Goal: Use online tool/utility: Use online tool/utility

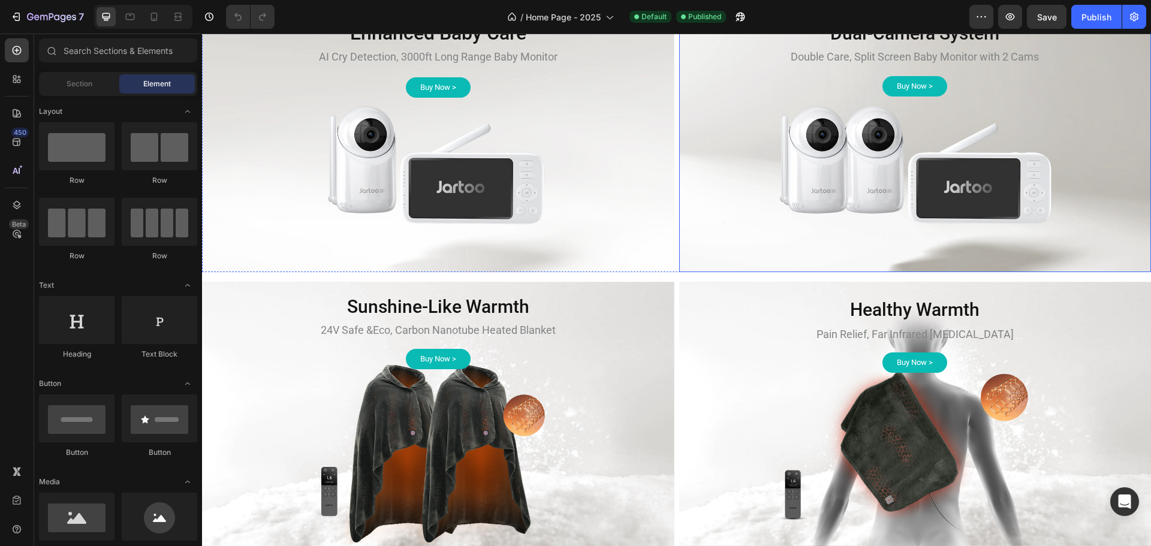
scroll to position [539, 0]
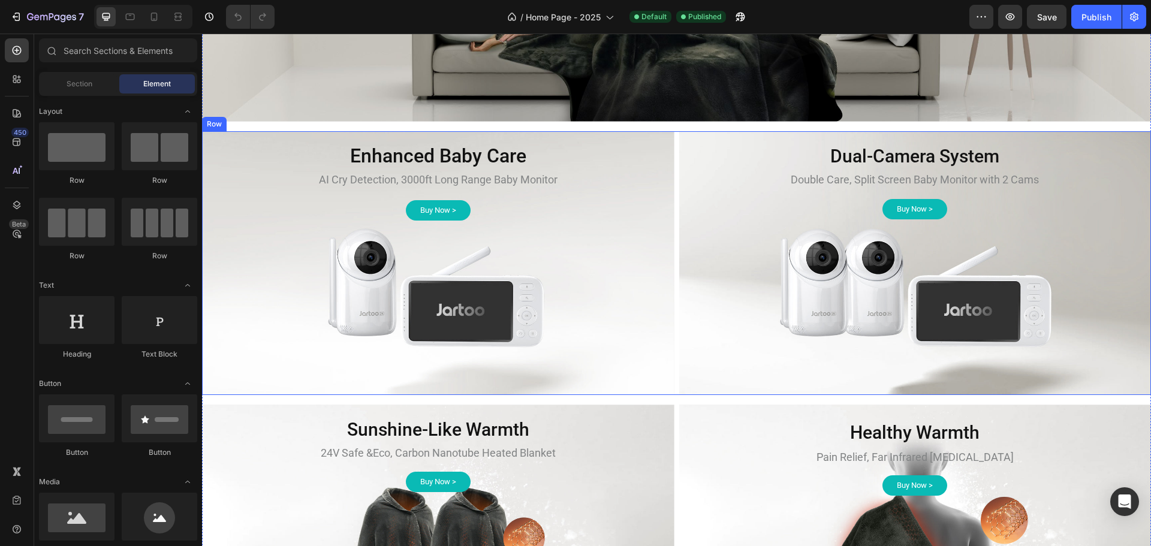
click at [668, 259] on div "Background Image" at bounding box center [438, 263] width 472 height 264
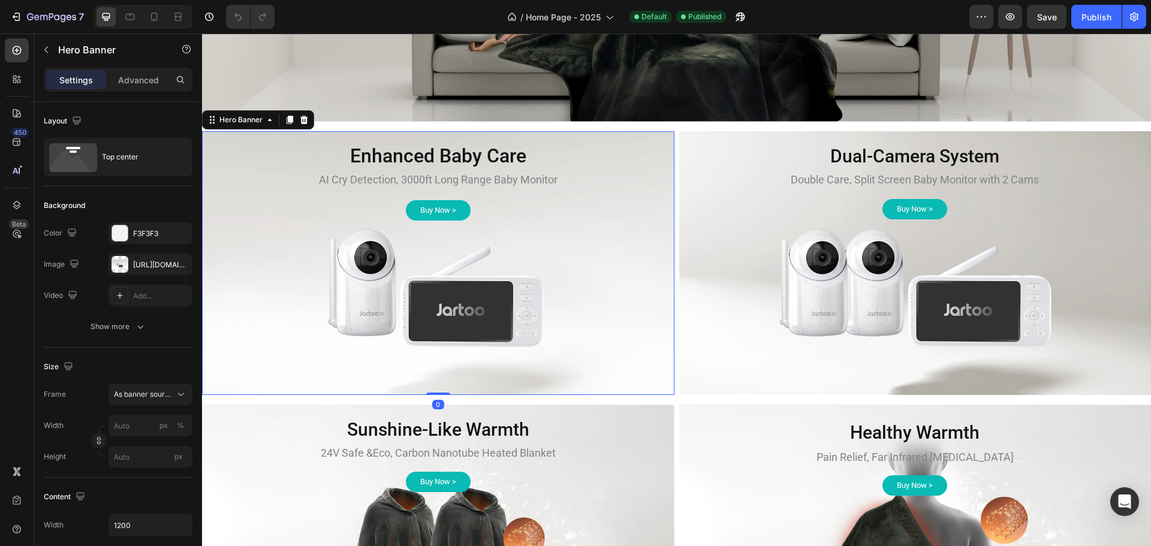
click at [669, 259] on div "Background Image" at bounding box center [438, 263] width 472 height 264
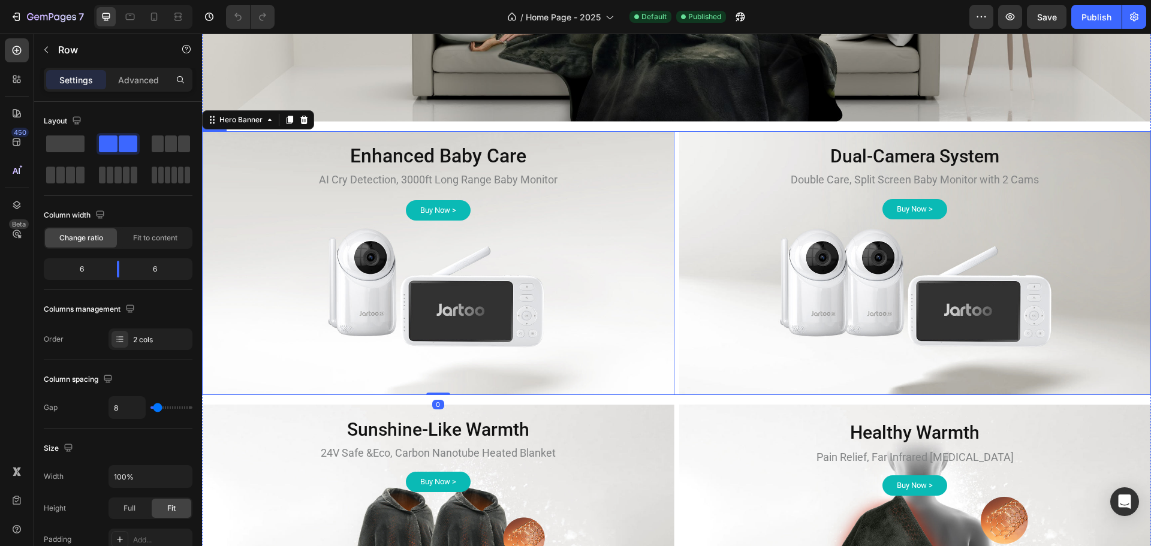
click at [673, 259] on div "Enhanced Baby Care Heading AI Cry Detection, 3000ft Long Range Baby Monitor Tex…" at bounding box center [676, 263] width 949 height 264
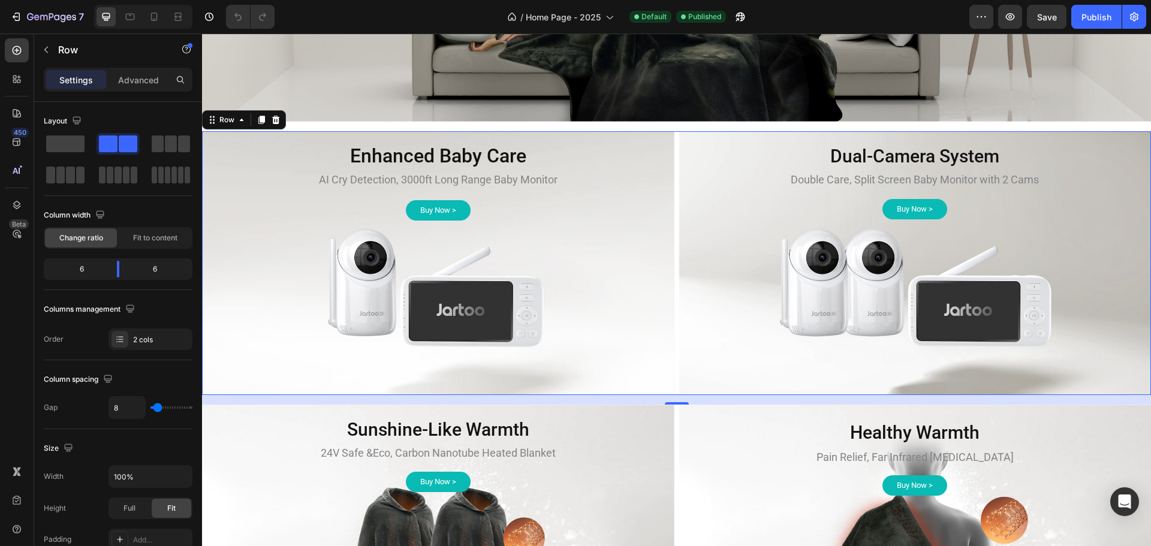
click at [671, 225] on div "Enhanced Baby Care Heading AI Cry Detection, 3000ft Long Range Baby Monitor Tex…" at bounding box center [676, 263] width 949 height 264
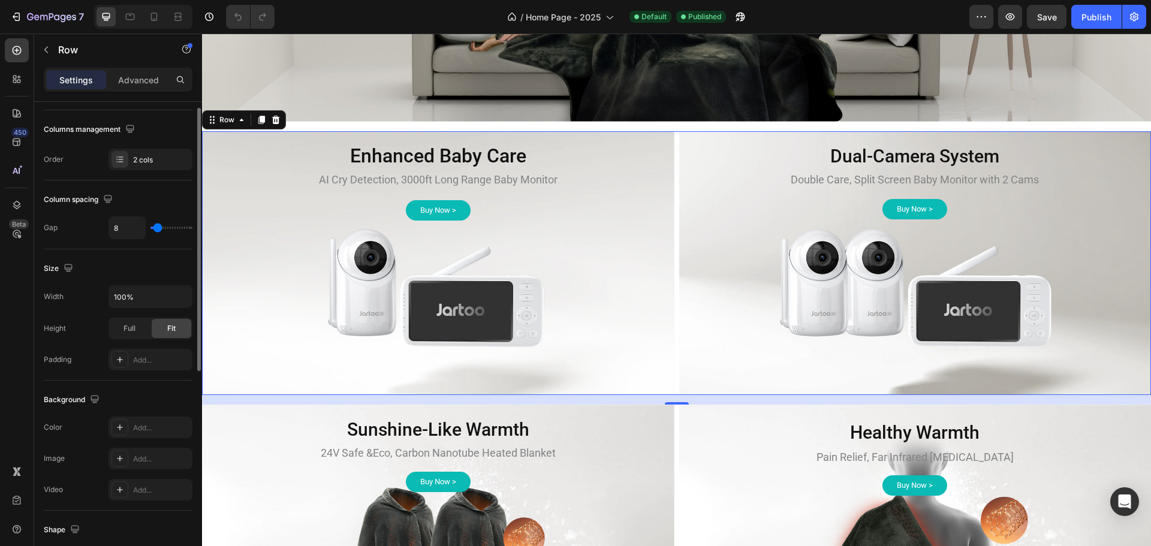
scroll to position [60, 0]
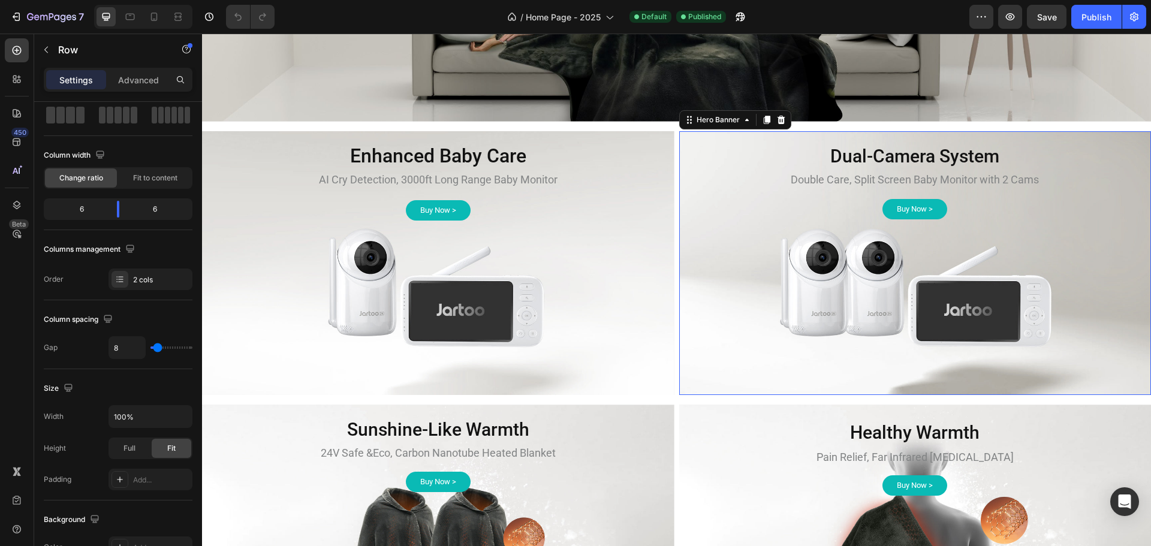
click at [828, 255] on div "Background Image" at bounding box center [915, 263] width 472 height 264
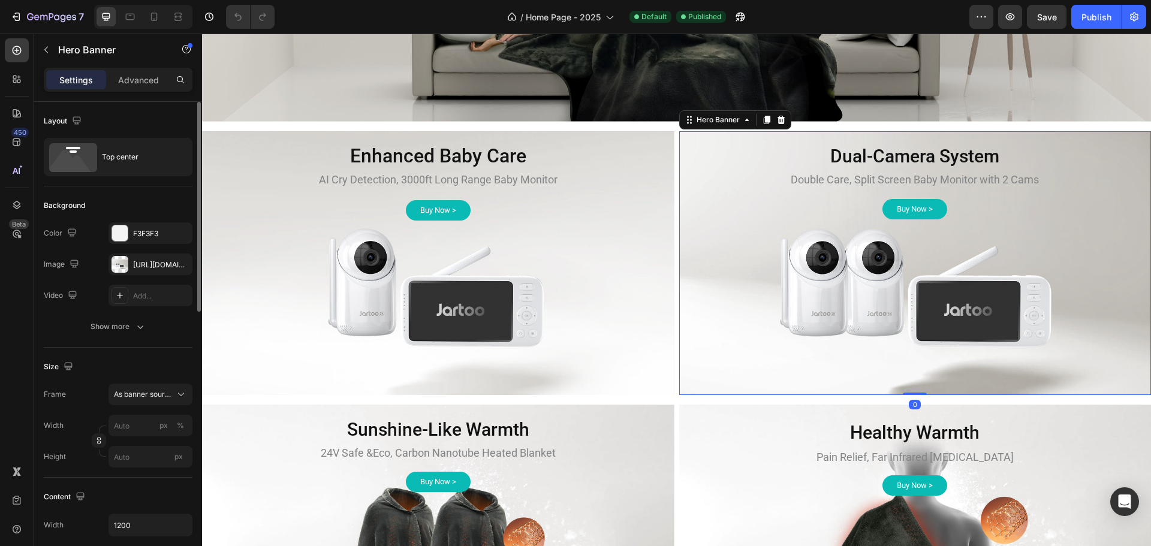
scroll to position [120, 0]
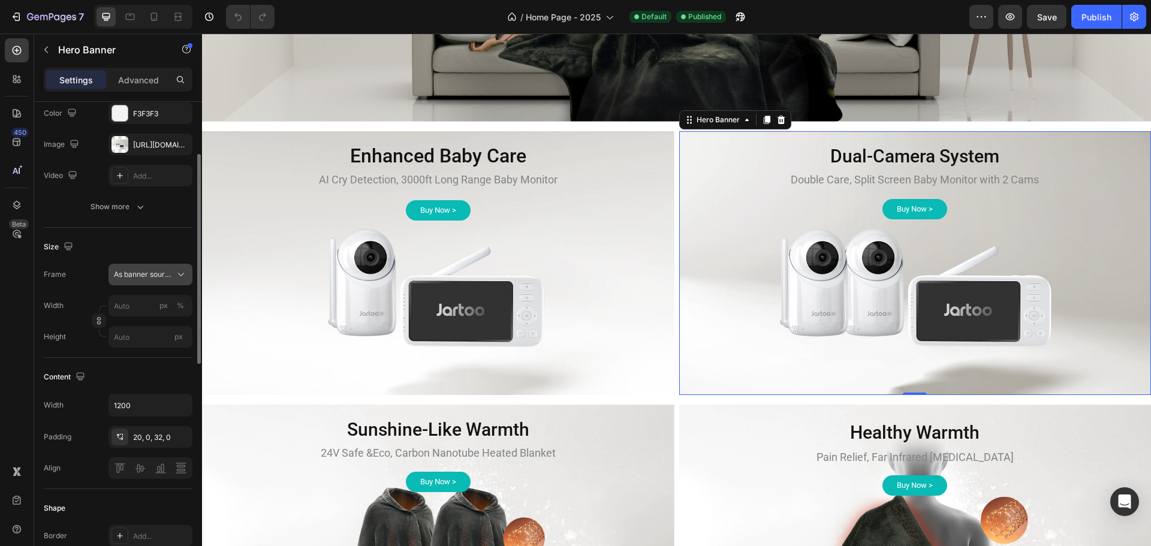
click at [170, 274] on span "As banner source" at bounding box center [143, 274] width 59 height 11
click at [0, 356] on div "450 Beta" at bounding box center [17, 290] width 34 height 512
click at [799, 286] on div "Background Image" at bounding box center [915, 263] width 472 height 264
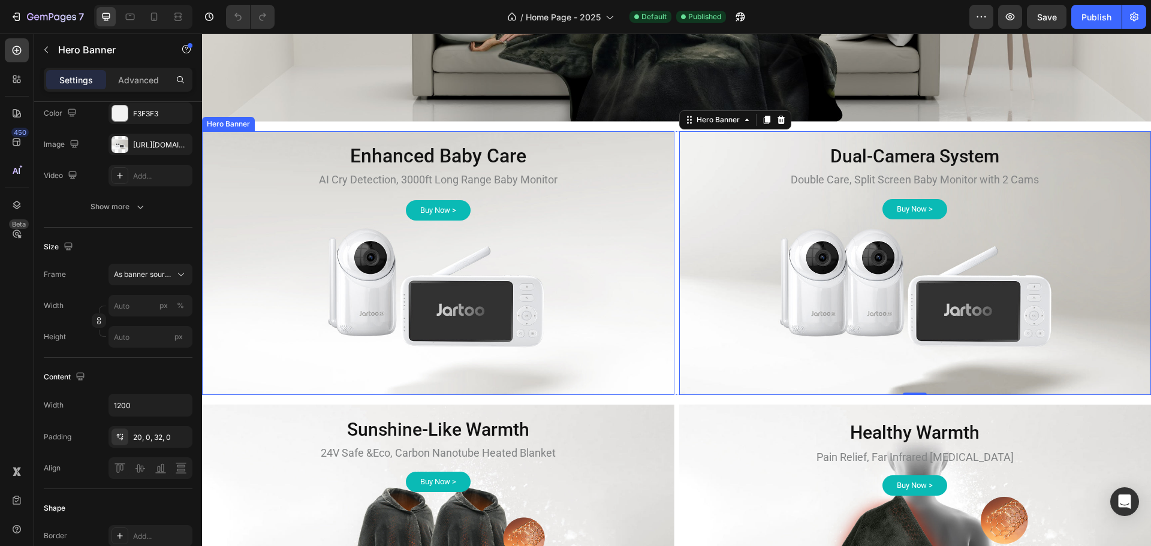
click at [646, 286] on div "Background Image" at bounding box center [438, 263] width 472 height 264
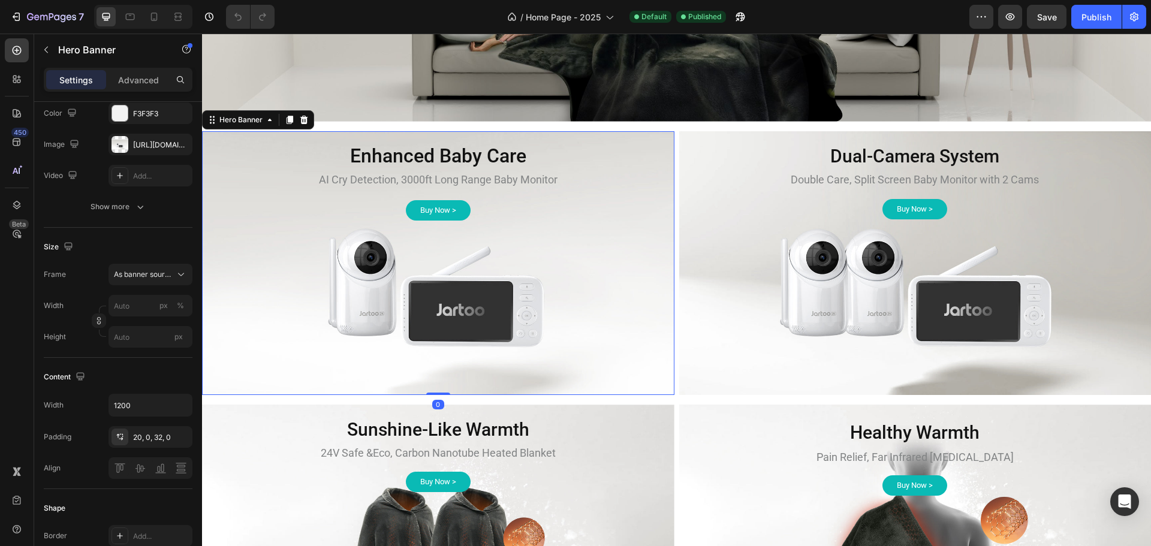
click at [669, 274] on div "Background Image" at bounding box center [438, 263] width 472 height 264
click at [725, 273] on div "Background Image" at bounding box center [915, 263] width 472 height 264
